Goal: Find specific page/section: Find specific page/section

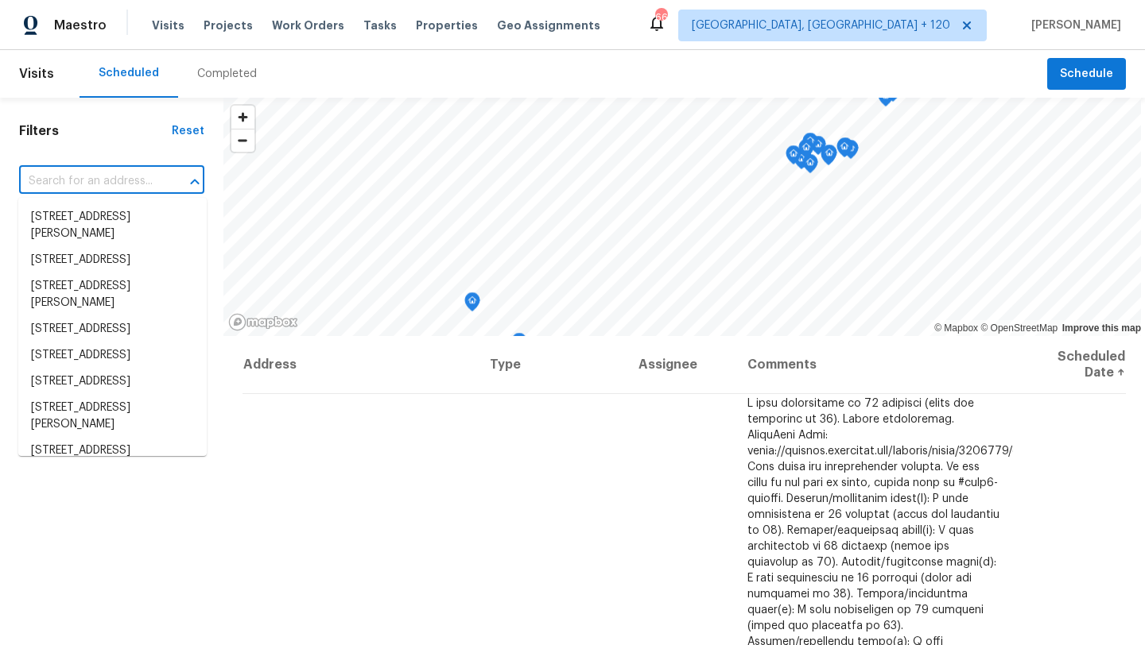
click at [109, 179] on input "text" at bounding box center [89, 181] width 141 height 25
click at [212, 79] on div "Completed" at bounding box center [227, 74] width 60 height 16
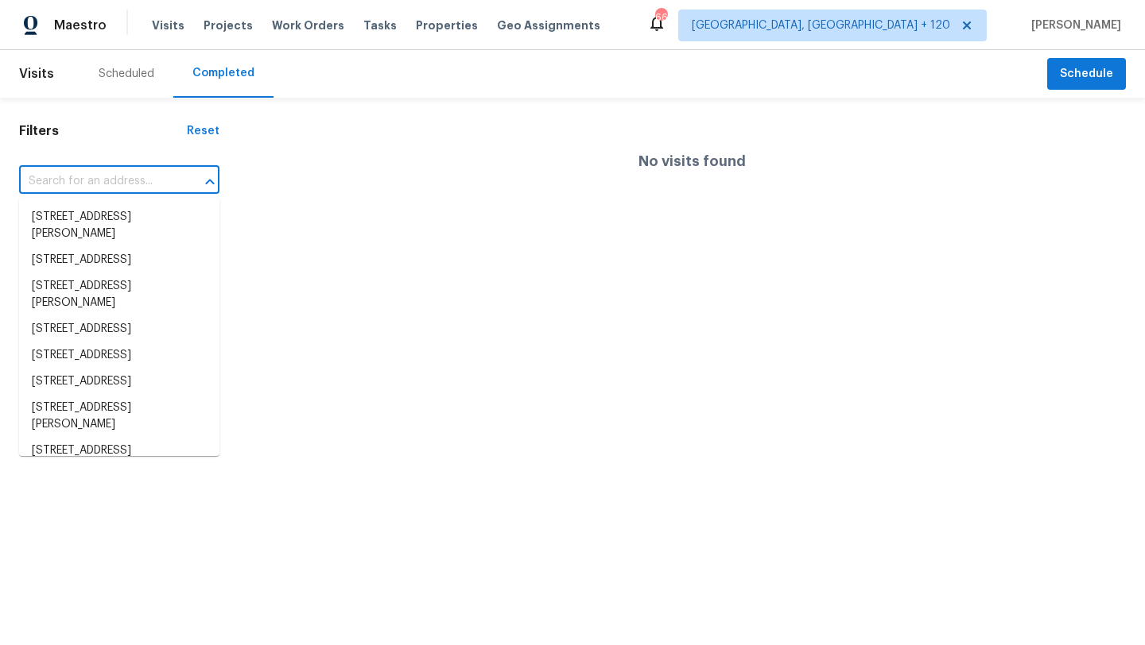
click at [130, 185] on input "text" at bounding box center [97, 181] width 156 height 25
paste input "4JHHDYFX6M967"
type input "4JHHDYFX6M967"
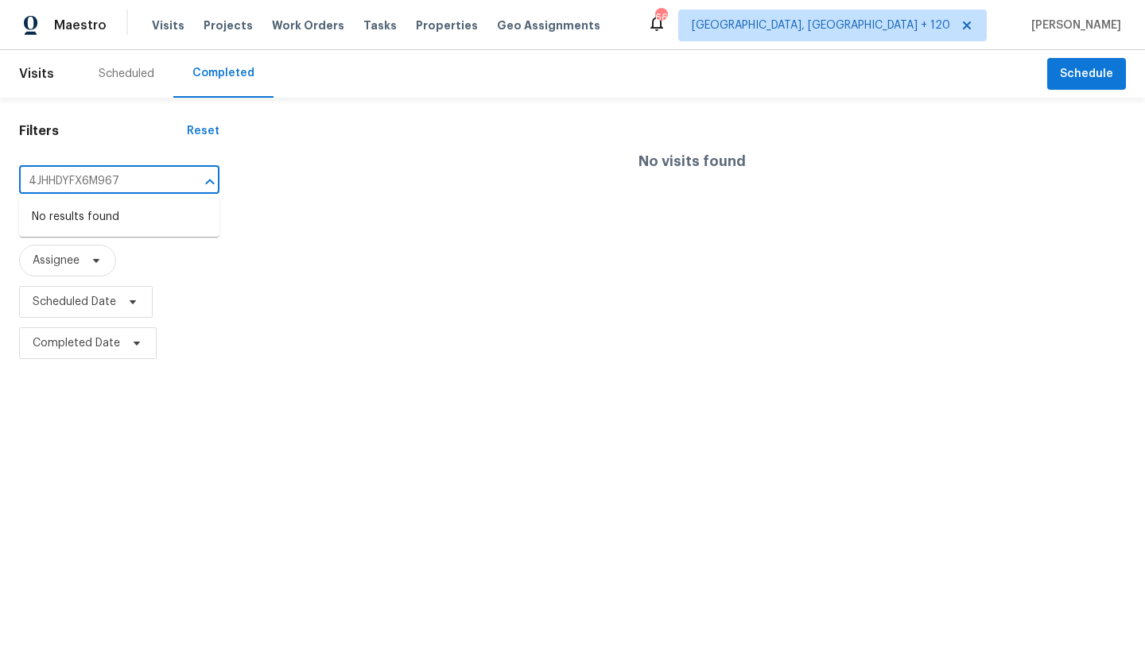
drag, startPoint x: 141, startPoint y: 180, endPoint x: 0, endPoint y: 176, distance: 140.8
click at [0, 176] on div "Filters Reset 4JHHDYFX6M967 ​ Type Assignee Scheduled Date Completed Date" at bounding box center [119, 231] width 238 height 266
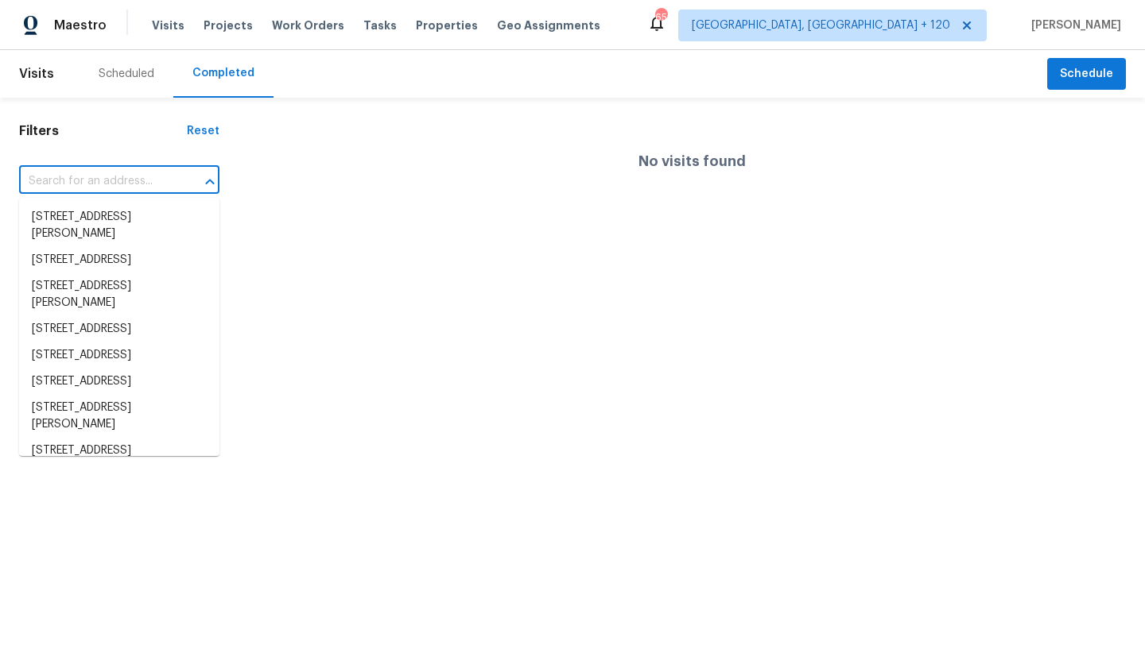
paste input "[STREET_ADDRESS]"
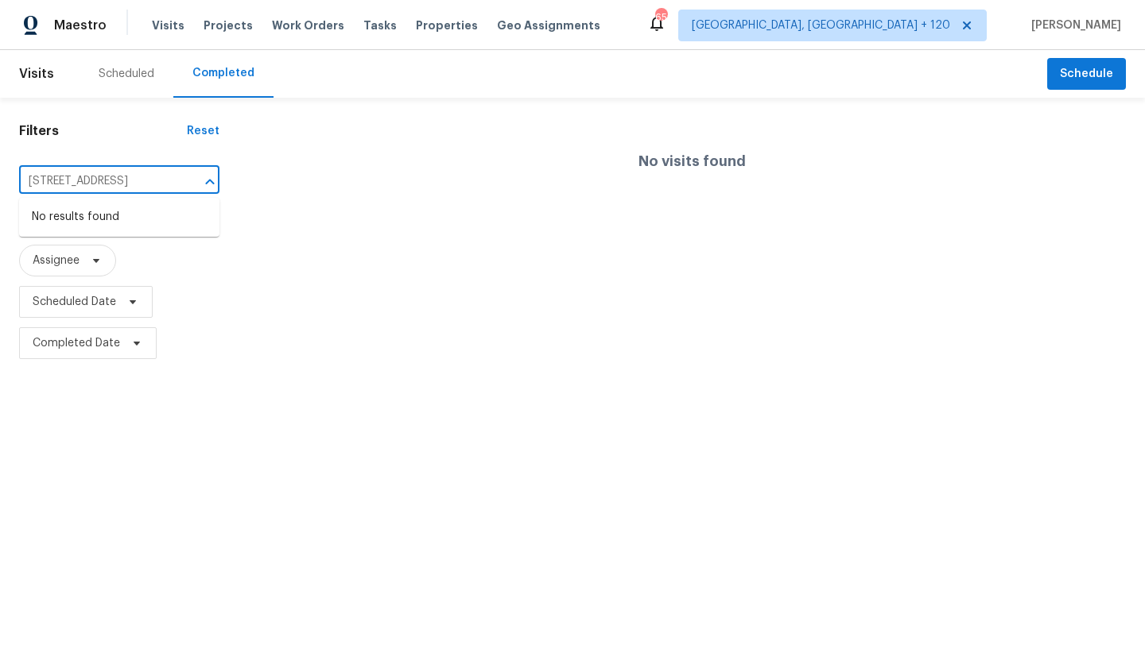
drag, startPoint x: 173, startPoint y: 187, endPoint x: 69, endPoint y: 182, distance: 104.2
click at [69, 182] on input "[STREET_ADDRESS]" at bounding box center [97, 181] width 156 height 25
type input "[STREET_ADDRESS]"
click at [75, 216] on li "[STREET_ADDRESS]" at bounding box center [119, 217] width 200 height 26
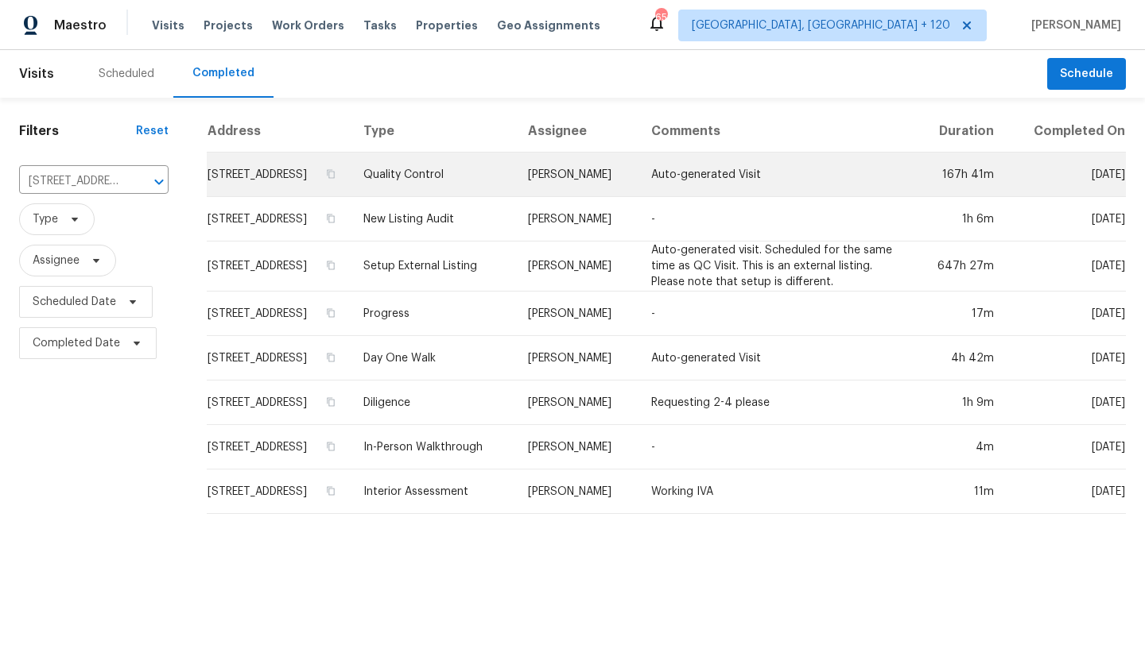
click at [328, 184] on td "[STREET_ADDRESS]" at bounding box center [279, 175] width 144 height 45
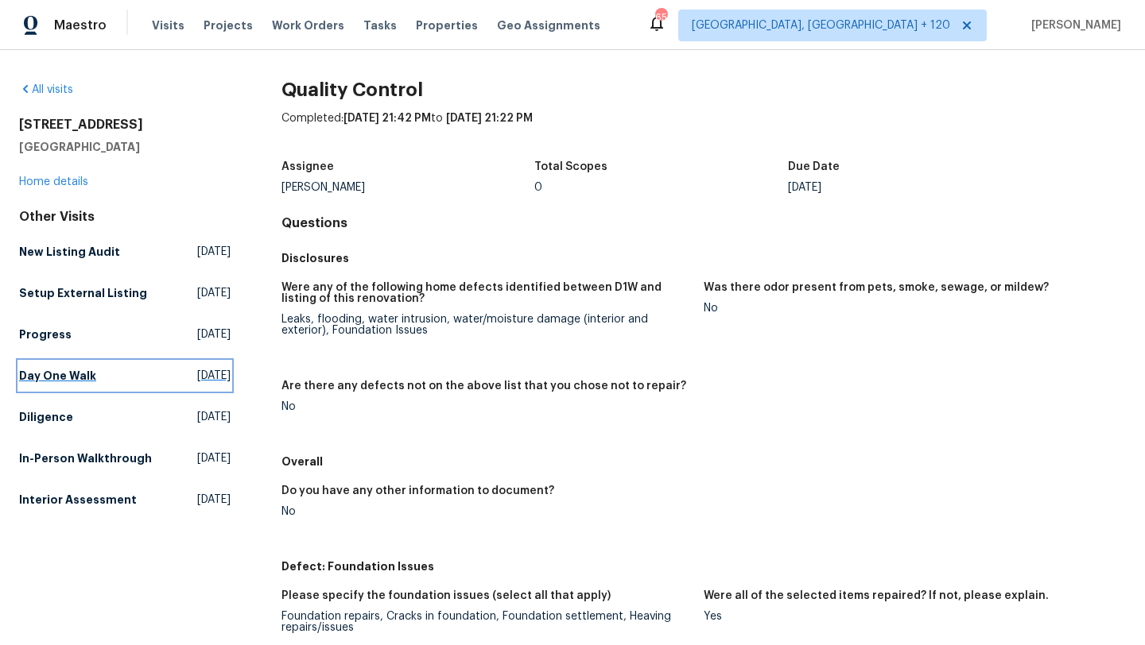
click at [64, 370] on h5 "Day One Walk" at bounding box center [57, 376] width 77 height 16
